Goal: Navigation & Orientation: Go to known website

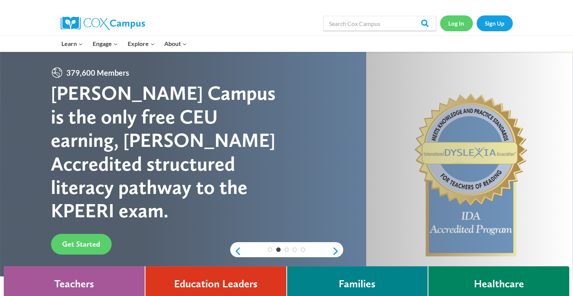
click at [293, 22] on link "Log In" at bounding box center [456, 22] width 33 height 15
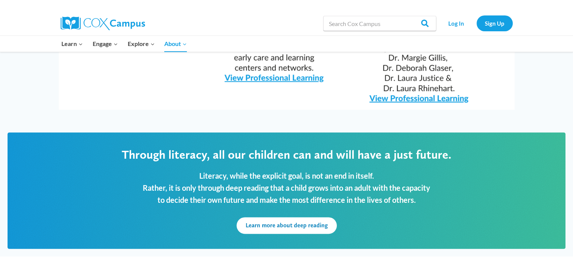
scroll to position [919, 0]
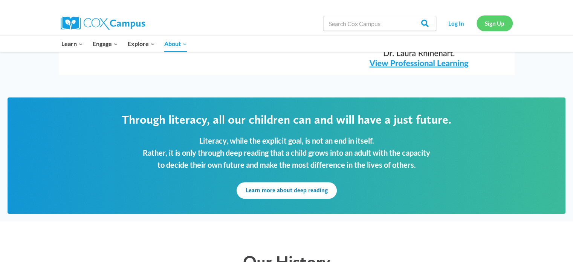
click at [488, 22] on link "Sign Up" at bounding box center [495, 22] width 36 height 15
